Goal: Transaction & Acquisition: Purchase product/service

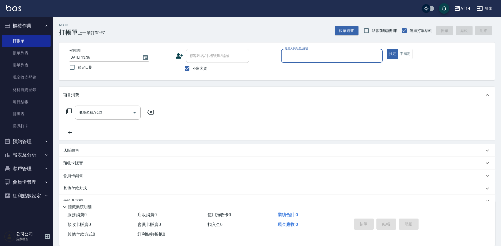
click at [34, 143] on button "預約管理" at bounding box center [26, 141] width 48 height 14
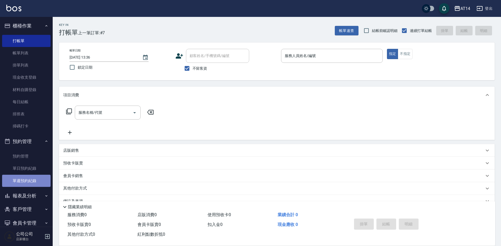
click at [39, 185] on link "單週預約紀錄" at bounding box center [26, 180] width 48 height 12
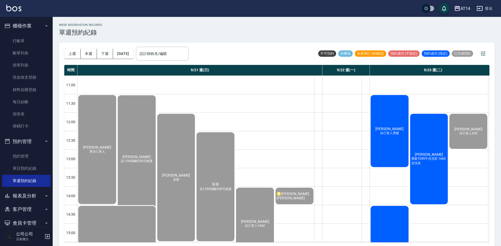
click at [154, 56] on input "設計師姓名/編號" at bounding box center [162, 53] width 48 height 9
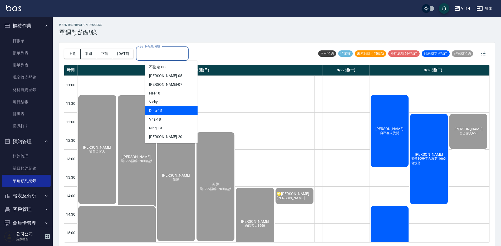
click at [168, 112] on div "Dora -15" at bounding box center [171, 110] width 53 height 9
type input "Dora-15"
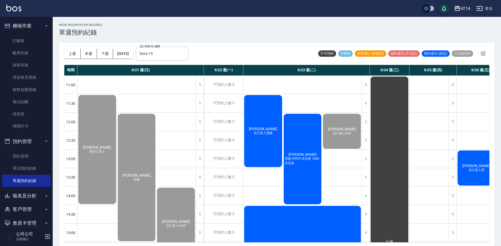
click at [304, 133] on div "[PERSON_NAME]1099不含洗剪 1660含洗剪" at bounding box center [303, 159] width 40 height 92
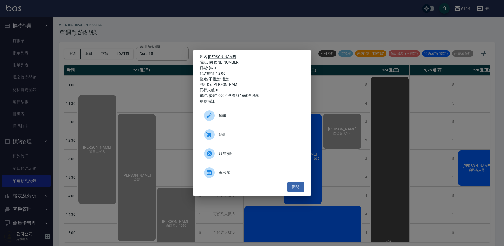
click at [236, 131] on div "結帳" at bounding box center [252, 134] width 104 height 15
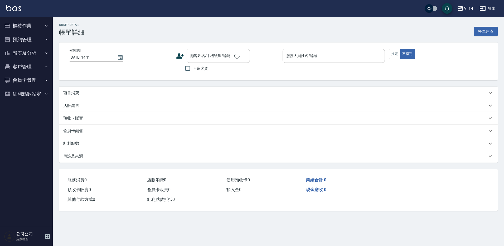
click at [73, 92] on p "項目消費" at bounding box center [71, 93] width 16 height 6
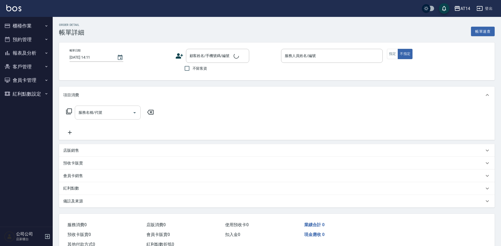
click at [91, 116] on input "服務名稱/代號" at bounding box center [103, 112] width 53 height 9
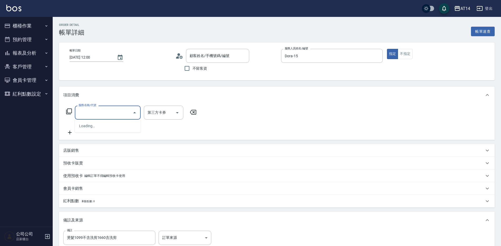
type input "2025/09/23 12:00"
type input "Dora-15"
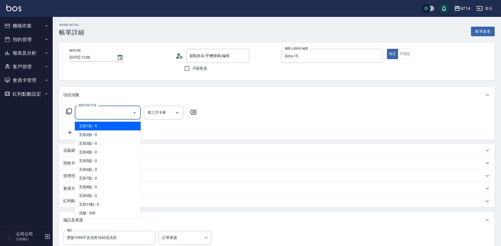
type input "燙髮1099不含洗剪1660含洗剪"
type input "蕭宥源/0909106137/null"
type input "燙髮1099不含洗剪1660含洗剪"
type input "02"
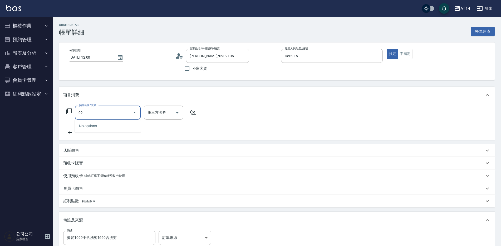
type input "燙髮1099不含洗剪1660含洗剪"
type input "02"
type input "燙髮1099不含洗剪1660含洗剪"
type input "0"
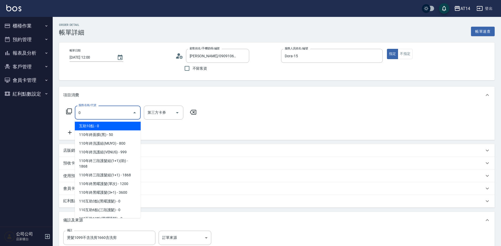
type input "燙髮1099不含洗剪1660含洗剪"
type input "05"
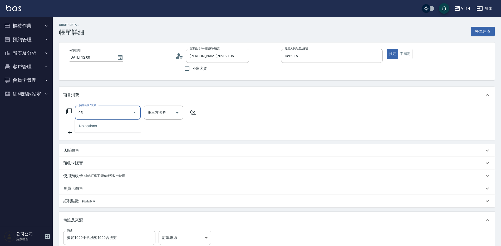
type input "燙髮1099不含洗剪1660含洗剪"
type input "051"
type input "燙髮1099不含洗剪1660含洗剪"
type input "2"
type input "051"
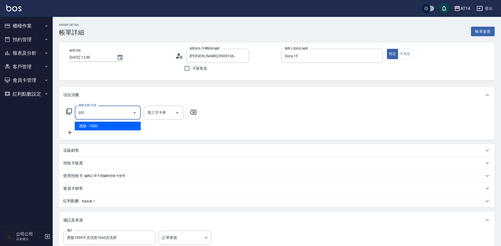
type input "燙髮1099不含洗剪1660含洗剪"
type input "護髮(051)"
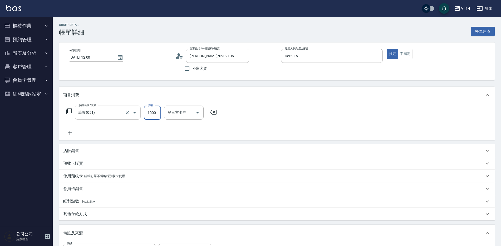
type input "1"
type input "燙髮1099不含洗剪1660含洗剪"
type input "0"
type input "燙髮1099不含洗剪1660含洗剪"
type input "15"
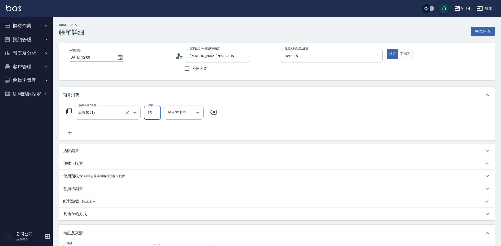
type input "燙髮1099不含洗剪1660含洗剪"
type input "1500"
type input "燙髮1099不含洗剪1660含洗剪"
type input "3"
type input "1500"
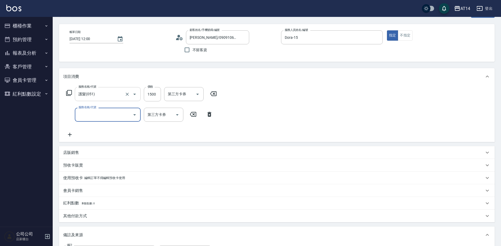
scroll to position [26, 0]
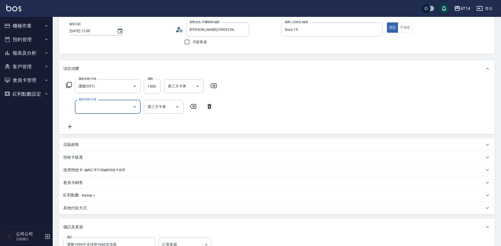
click at [91, 113] on div "服務名稱/代號" at bounding box center [108, 107] width 66 height 14
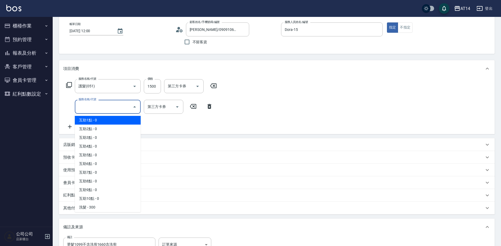
click at [90, 119] on span "互助1點 - 0" at bounding box center [108, 120] width 66 height 9
type input "燙髮1099不含洗剪1660含洗剪"
type input "互助1點(001)"
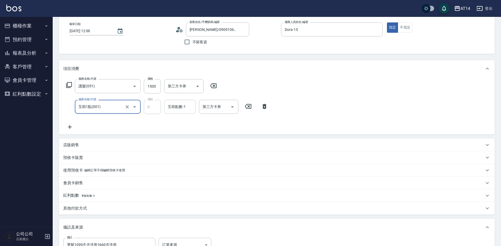
click at [168, 108] on div "互助點數-1 互助點數-1" at bounding box center [180, 107] width 32 height 14
type input "燙髮1099不含洗剪1660含洗剪"
type input "66"
type input "燙髮1099不含洗剪1660含洗剪"
type input "蘇逸婕-66"
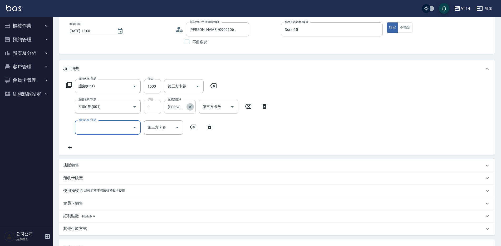
click at [188, 108] on icon "Clear" at bounding box center [190, 106] width 5 height 5
type input "燙髮1099不含洗剪1660含洗剪"
click at [181, 108] on input "互助點數-1" at bounding box center [180, 106] width 27 height 9
type input "68"
type input "燙髮1099不含洗剪1660含洗剪"
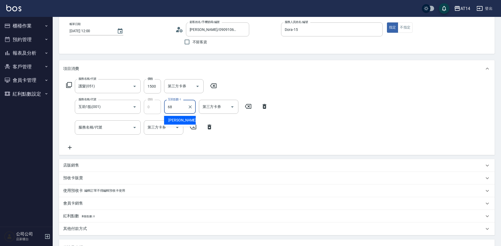
type input "邢語軒-68"
click at [89, 108] on input "互助1點(001)" at bounding box center [100, 106] width 46 height 9
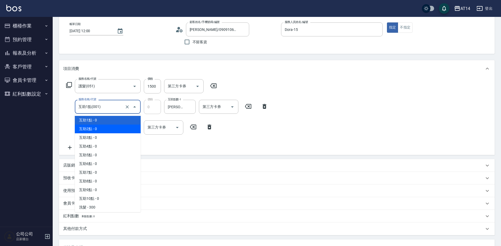
click at [101, 128] on span "互助2點 - 0" at bounding box center [108, 128] width 66 height 9
type input "燙髮1099不含洗剪1660含洗剪"
type input "互助2點(002)"
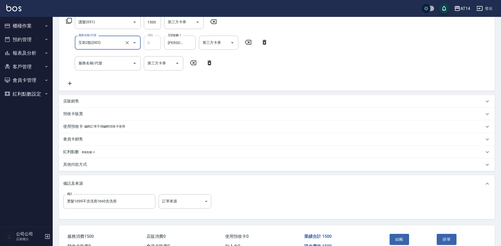
scroll to position [105, 0]
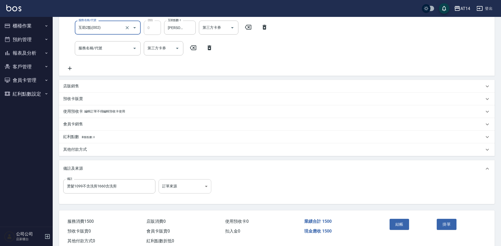
click at [182, 183] on body "AT14 登出 櫃檯作業 打帳單 帳單列表 掛單列表 現金收支登錄 材料自購登錄 每日結帳 排班表 掃碼打卡 預約管理 預約管理 單日預約紀錄 單週預約紀錄 …" at bounding box center [250, 77] width 501 height 364
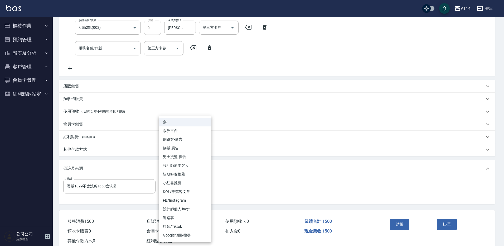
click at [184, 167] on li "設計師原本客人" at bounding box center [185, 165] width 53 height 9
type input "燙髮1099不含洗剪1660含洗剪"
type input "設計師原本客人"
click at [200, 187] on body "AT14 登出 櫃檯作業 打帳單 帳單列表 掛單列表 現金收支登錄 材料自購登錄 每日結帳 排班表 掃碼打卡 預約管理 預約管理 單日預約紀錄 單週預約紀錄 …" at bounding box center [252, 77] width 504 height 364
click at [193, 159] on li "男士燙髮-廣告" at bounding box center [185, 156] width 53 height 9
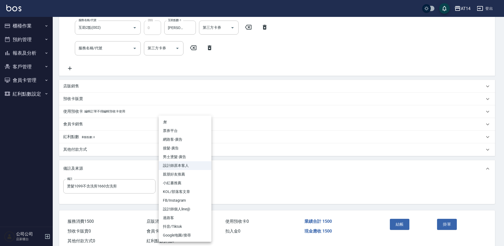
type input "燙髮1099不含洗剪1660含洗剪"
type input "男士燙髮-廣告"
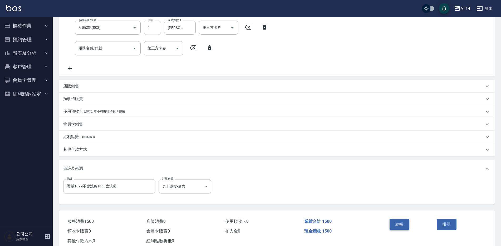
drag, startPoint x: 403, startPoint y: 218, endPoint x: 405, endPoint y: 227, distance: 8.6
click at [403, 221] on div "結帳" at bounding box center [411, 227] width 47 height 23
click at [405, 228] on button "結帳" at bounding box center [400, 223] width 20 height 11
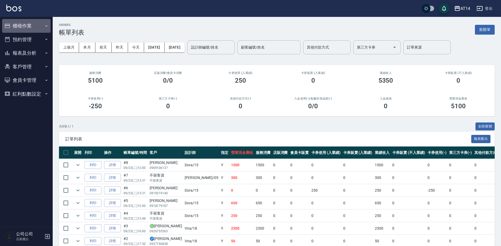
click at [17, 23] on button "櫃檯作業" at bounding box center [26, 26] width 48 height 14
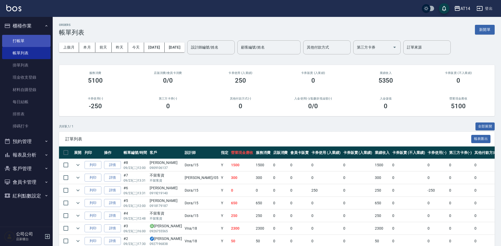
click at [18, 38] on link "打帳單" at bounding box center [26, 41] width 48 height 12
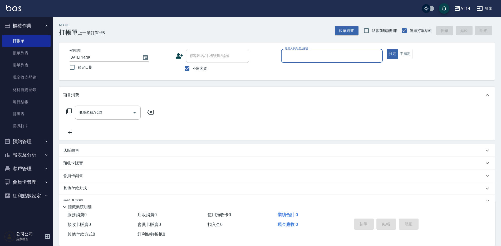
click at [308, 61] on div "服務人員姓名/編號" at bounding box center [332, 56] width 102 height 14
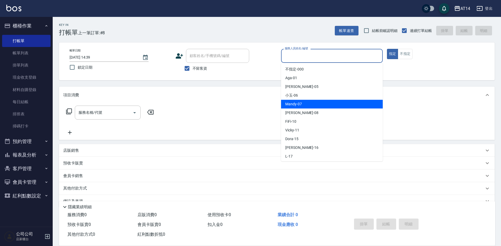
click at [290, 107] on div "Mandy -07" at bounding box center [332, 104] width 102 height 9
type input "Mandy-07"
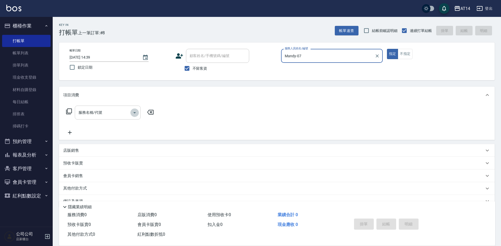
click at [131, 114] on icon "Open" at bounding box center [134, 112] width 6 height 6
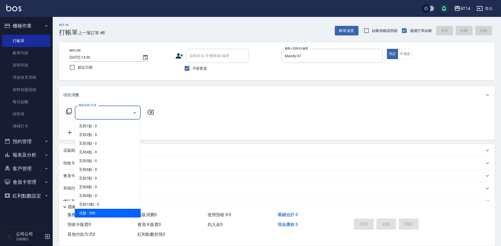
click at [108, 212] on span "洗髮 - 300" at bounding box center [108, 212] width 66 height 9
type input "洗髮(011)"
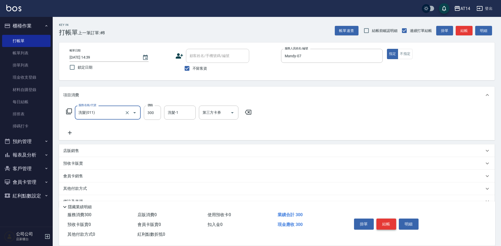
click at [382, 222] on button "結帳" at bounding box center [387, 223] width 20 height 11
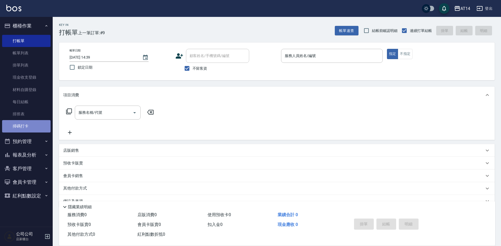
click at [34, 129] on link "掃碼打卡" at bounding box center [26, 126] width 48 height 12
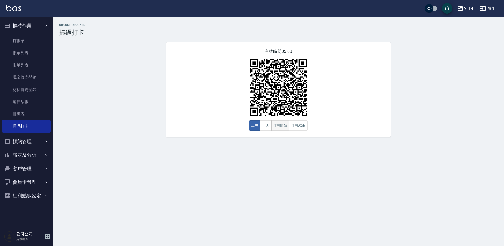
click at [280, 124] on button "休息開始" at bounding box center [280, 125] width 18 height 10
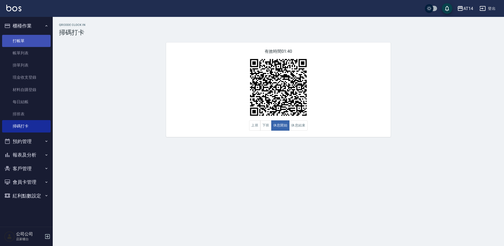
click at [28, 37] on ul "打帳單 帳單列表 掛單列表 現金收支登錄 材料自購登錄 每日結帳 排班表 掃碼打卡" at bounding box center [26, 84] width 48 height 102
click at [24, 43] on link "打帳單" at bounding box center [26, 41] width 48 height 12
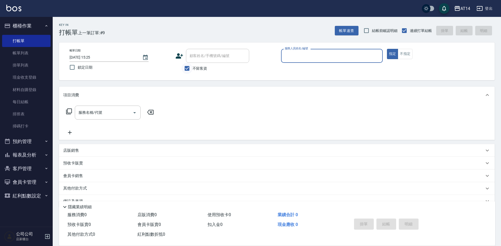
click at [184, 70] on input "不留客資" at bounding box center [187, 68] width 11 height 11
checkbox input "false"
click at [209, 57] on div "顧客姓名/手機號碼/編號 顧客姓名/手機號碼/編號" at bounding box center [217, 56] width 63 height 14
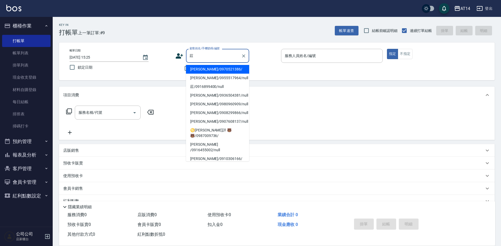
click at [228, 65] on li "莊燕清/0970521386/" at bounding box center [217, 69] width 63 height 9
type input "莊燕清/0970521386/"
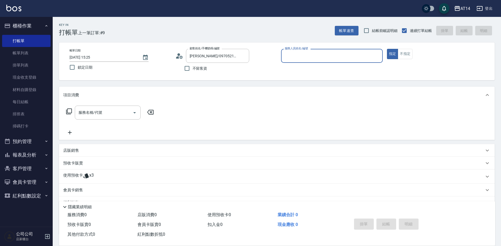
click at [319, 56] on input "服務人員姓名/編號" at bounding box center [332, 55] width 97 height 9
type input "Dora-15"
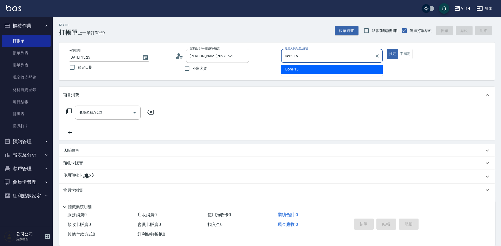
type button "true"
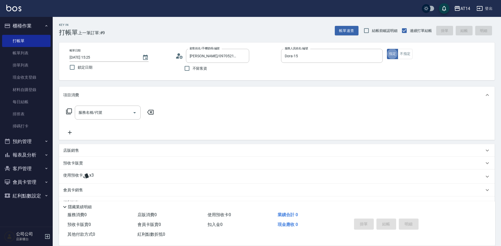
click at [104, 178] on div "使用預收卡 x3" at bounding box center [273, 176] width 421 height 8
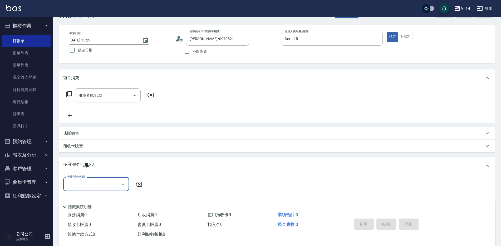
scroll to position [26, 0]
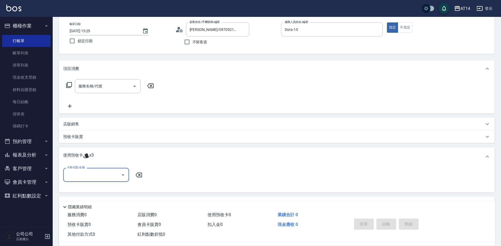
click at [108, 174] on input "卡券代號/名稱" at bounding box center [92, 174] width 53 height 9
click at [108, 188] on div "洗髮卡 剩餘3張" at bounding box center [96, 188] width 66 height 9
type input "洗髮卡"
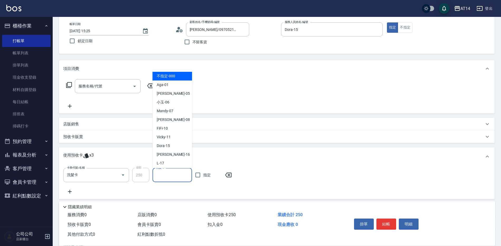
click at [163, 177] on input "洗髮-1" at bounding box center [172, 174] width 35 height 9
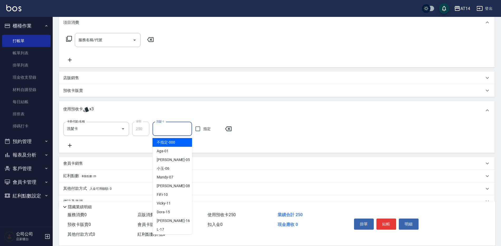
scroll to position [85, 0]
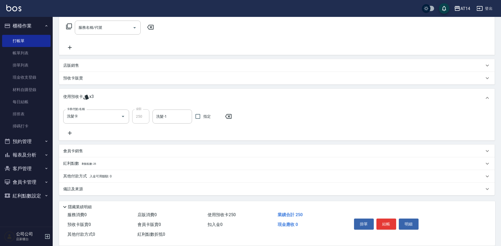
click at [102, 193] on div "備註及來源" at bounding box center [277, 188] width 436 height 13
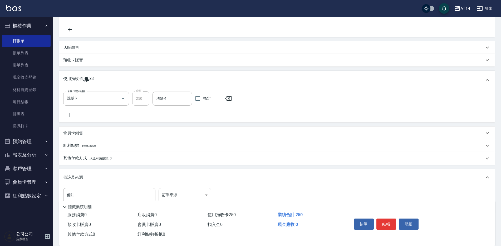
scroll to position [120, 0]
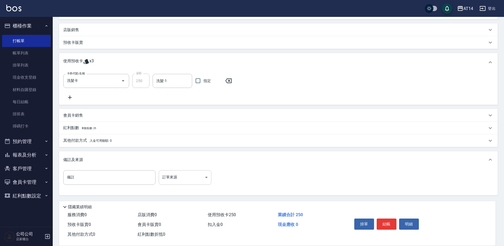
click at [188, 179] on body "AT14 登出 櫃檯作業 打帳單 帳單列表 掛單列表 現金收支登錄 材料自購登錄 每日結帳 排班表 掃碼打卡 預約管理 預約管理 單日預約紀錄 單週預約紀錄 …" at bounding box center [252, 63] width 504 height 366
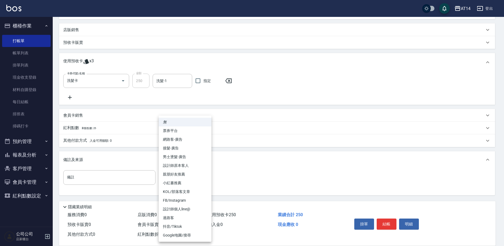
click at [194, 165] on li "設計師原本客人" at bounding box center [185, 165] width 53 height 9
type input "設計師原本客人"
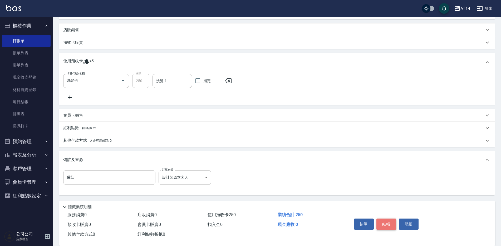
click at [385, 221] on button "結帳" at bounding box center [387, 223] width 20 height 11
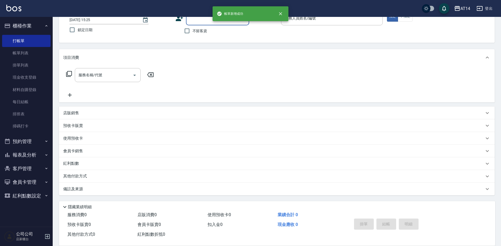
scroll to position [0, 0]
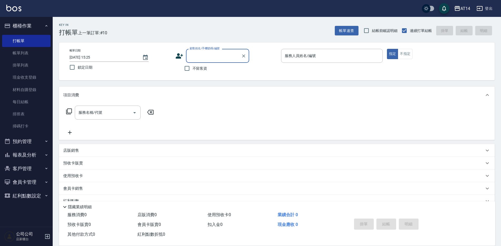
drag, startPoint x: 187, startPoint y: 71, endPoint x: 198, endPoint y: 67, distance: 11.3
click at [187, 71] on input "不留客資" at bounding box center [187, 68] width 11 height 11
checkbox input "true"
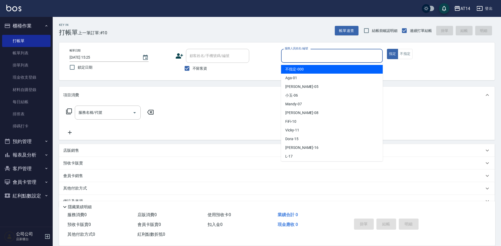
click at [295, 57] on input "服務人員姓名/編號" at bounding box center [332, 55] width 97 height 9
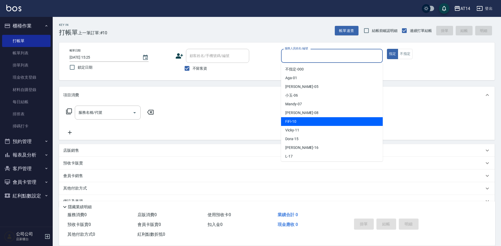
click at [297, 121] on div "FiFi -10" at bounding box center [332, 121] width 102 height 9
type input "FiFi-10"
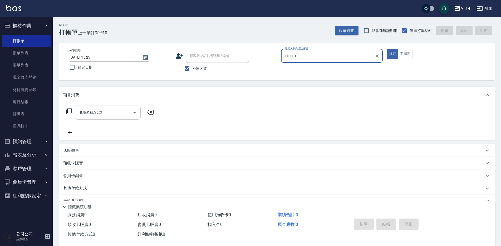
click at [123, 109] on input "服務名稱/代號" at bounding box center [103, 112] width 53 height 9
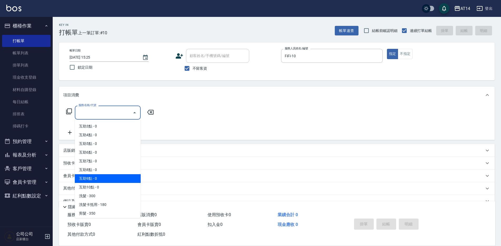
scroll to position [26, 0]
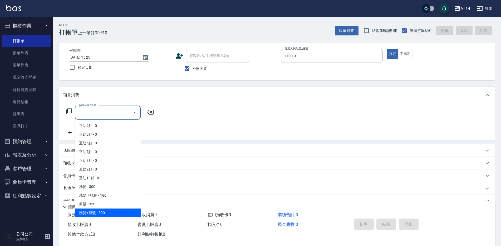
click at [91, 211] on span "洗髮+剪髮 - 500" at bounding box center [108, 212] width 66 height 9
type input "洗髮+剪髮(022)"
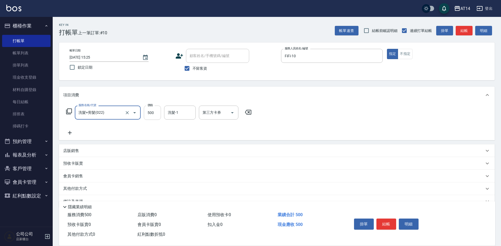
click at [151, 111] on input "500" at bounding box center [152, 112] width 17 height 14
type input "700"
click at [383, 223] on button "結帳" at bounding box center [387, 223] width 20 height 11
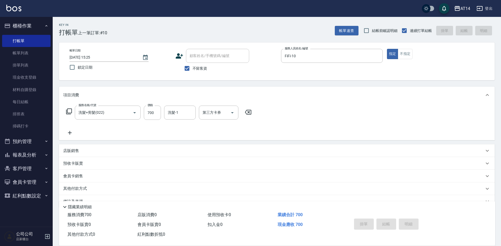
type input "2025/09/23 15:55"
